Goal: Entertainment & Leisure: Consume media (video, audio)

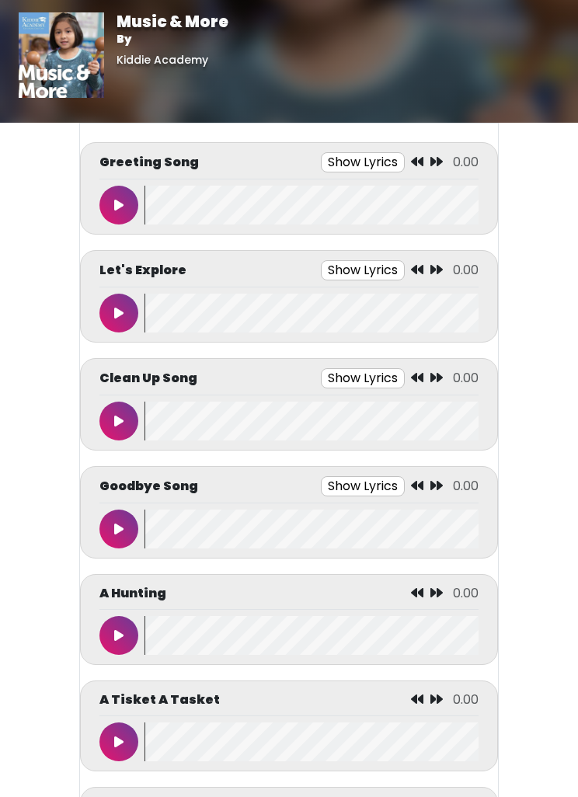
click at [225, 514] on wave at bounding box center [312, 529] width 334 height 39
click at [122, 523] on icon at bounding box center [118, 529] width 9 height 12
click at [109, 521] on button at bounding box center [118, 529] width 39 height 39
click at [111, 529] on button at bounding box center [118, 529] width 39 height 39
click at [121, 531] on icon at bounding box center [118, 529] width 9 height 12
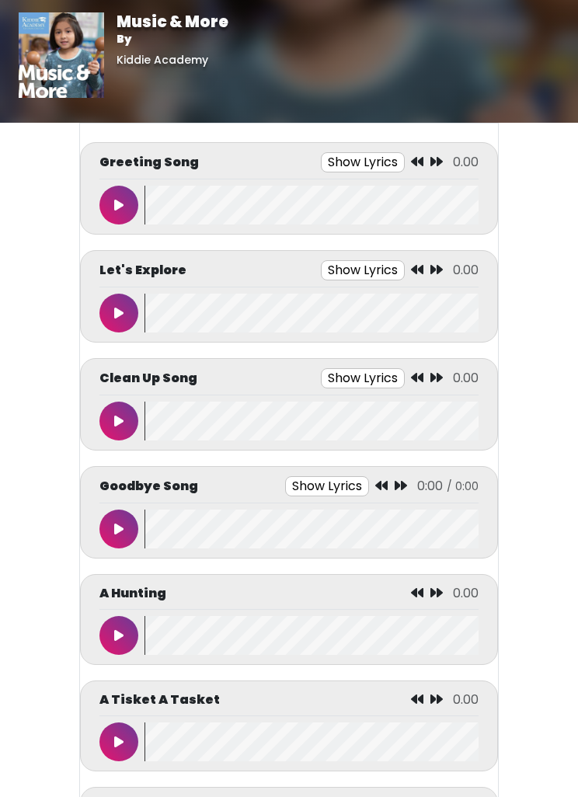
click at [120, 542] on button at bounding box center [118, 529] width 39 height 39
click at [114, 532] on icon at bounding box center [118, 529] width 9 height 12
click at [118, 510] on button at bounding box center [118, 529] width 39 height 39
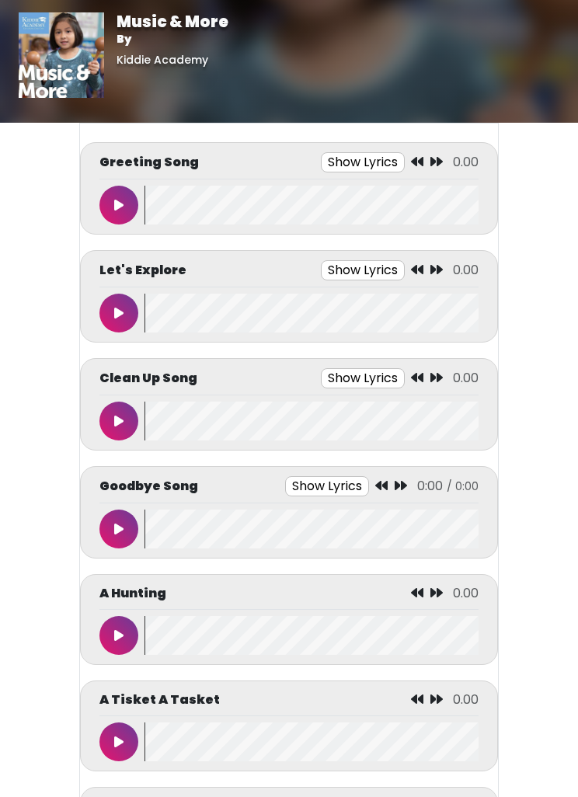
click at [132, 416] on button at bounding box center [118, 421] width 39 height 39
click at [127, 212] on button at bounding box center [118, 205] width 39 height 39
click at [113, 199] on button at bounding box center [118, 205] width 39 height 39
click at [117, 207] on icon at bounding box center [119, 205] width 8 height 12
